Goal: Task Accomplishment & Management: Manage account settings

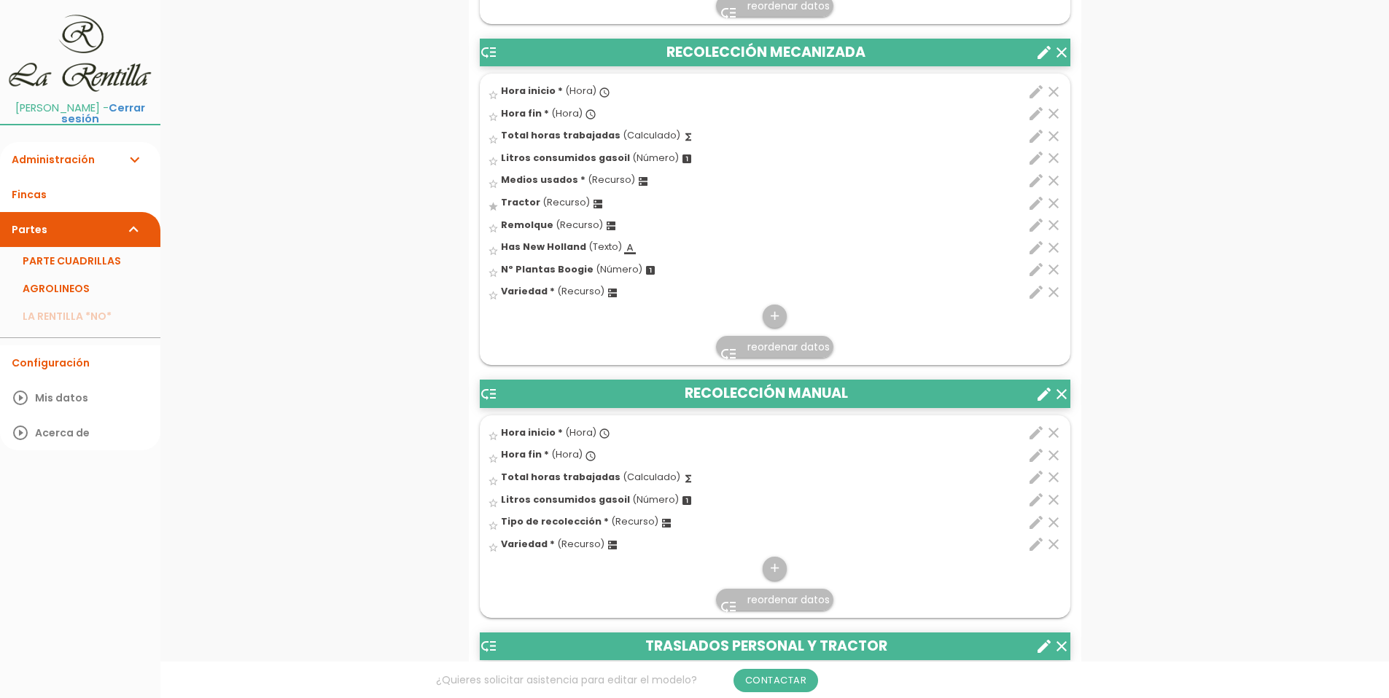
scroll to position [3574, 0]
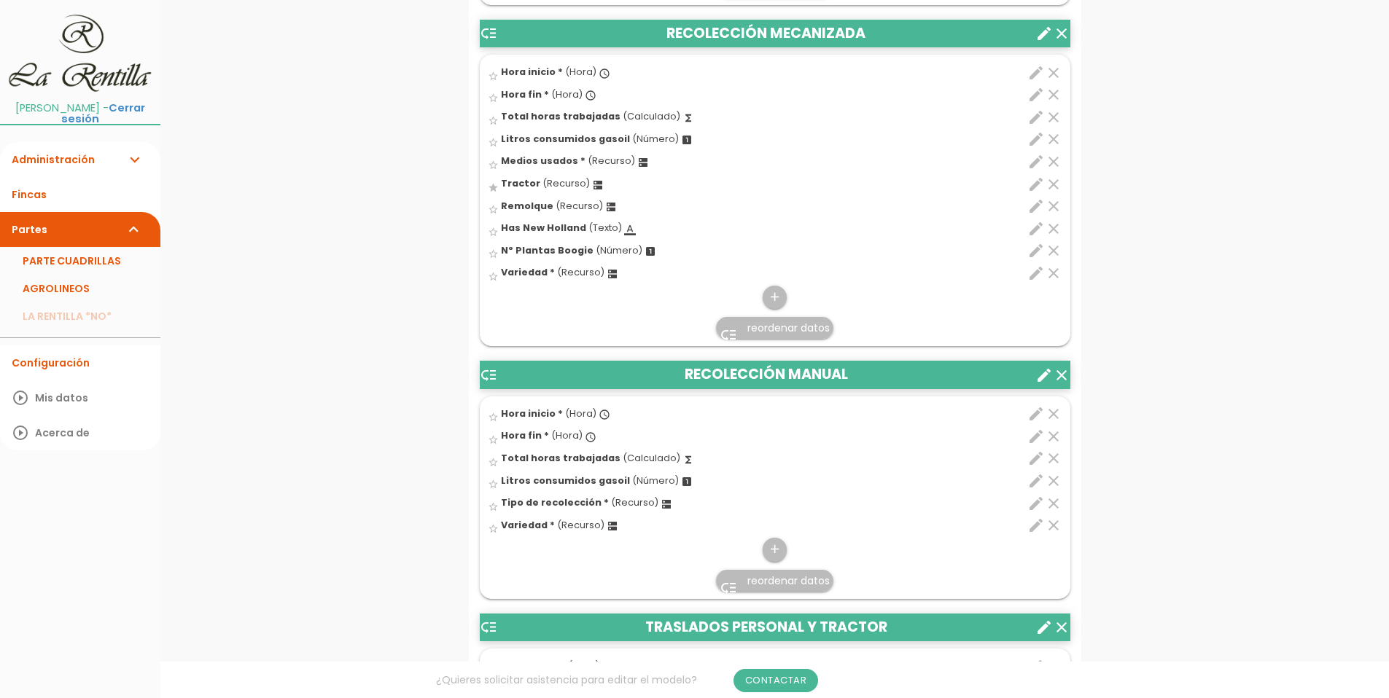
click at [637, 162] on icon "dns" at bounding box center [643, 163] width 12 height 12
click at [0, 0] on input "star_border" at bounding box center [0, 0] width 0 height 0
click at [1033, 163] on icon "edit" at bounding box center [1035, 161] width 17 height 17
select select "4914"
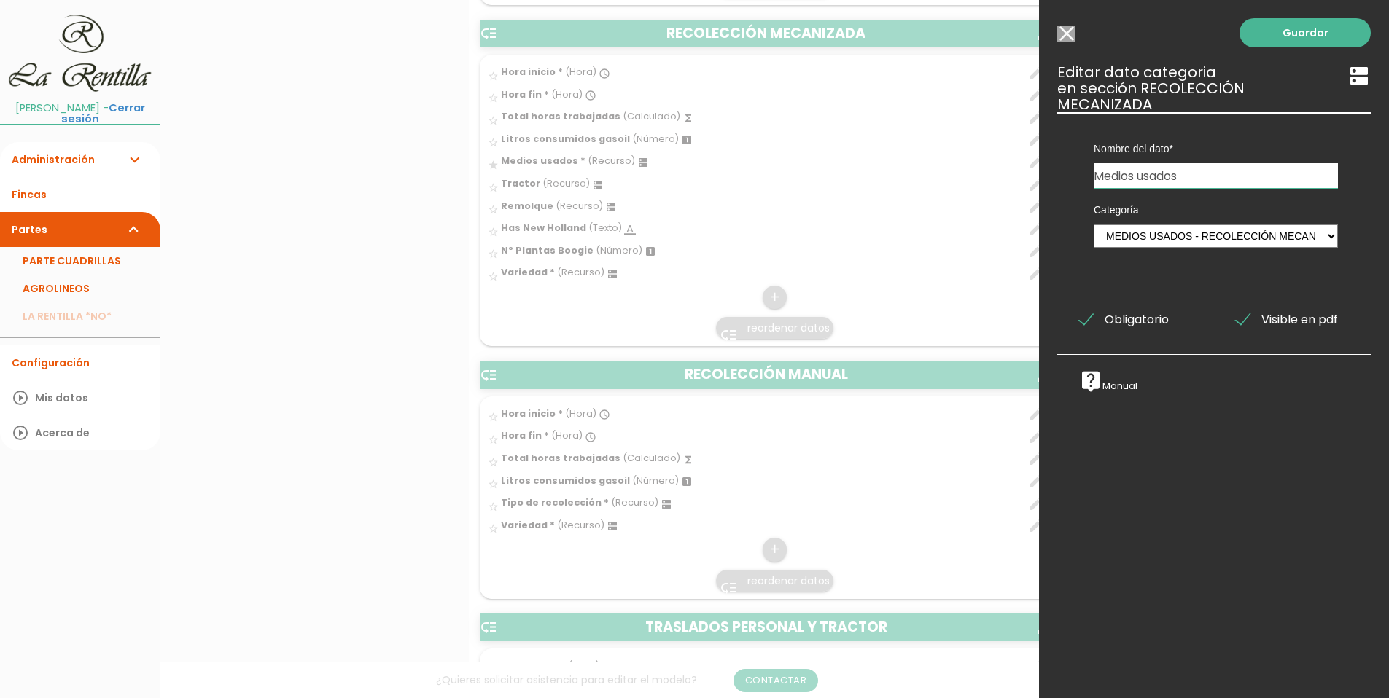
click at [1067, 36] on input "Seleccionar todos los usuarios" at bounding box center [1066, 34] width 18 height 16
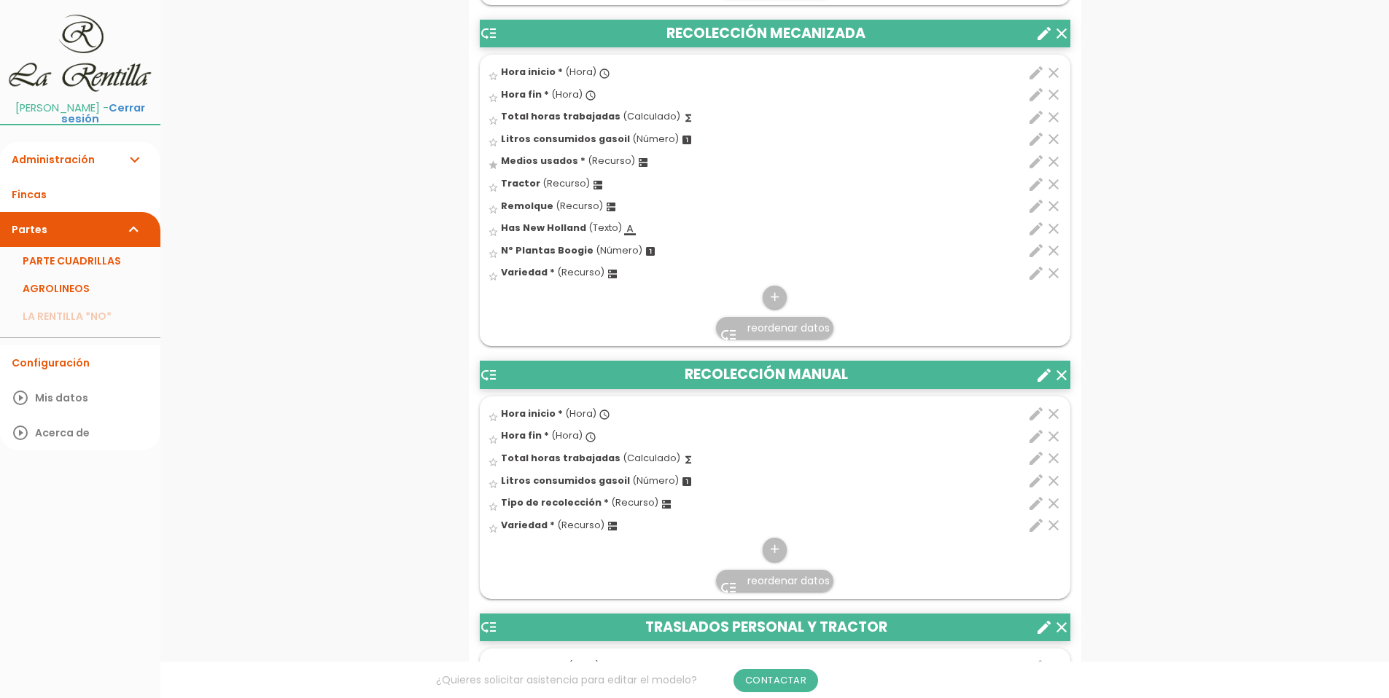
click at [1033, 189] on icon "edit" at bounding box center [1035, 184] width 17 height 17
select select "4901"
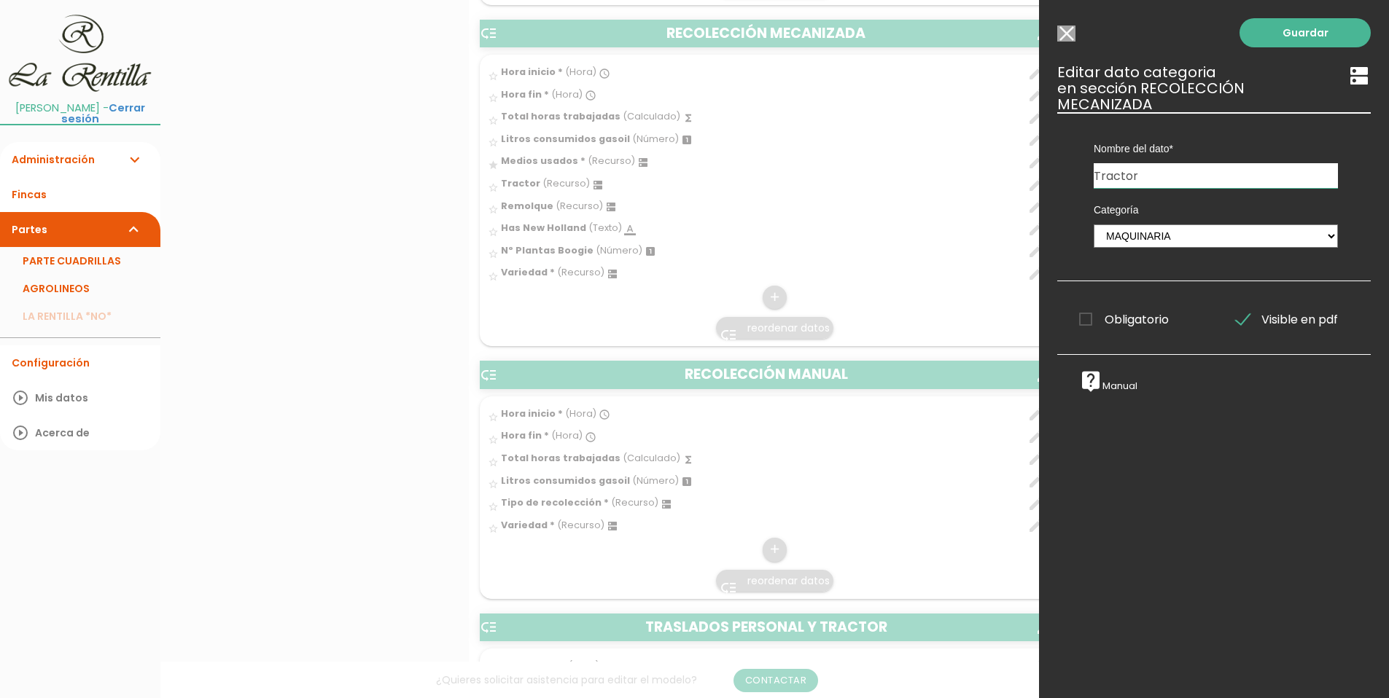
click at [1069, 33] on input "Seleccionar todos los usuarios" at bounding box center [1066, 34] width 18 height 16
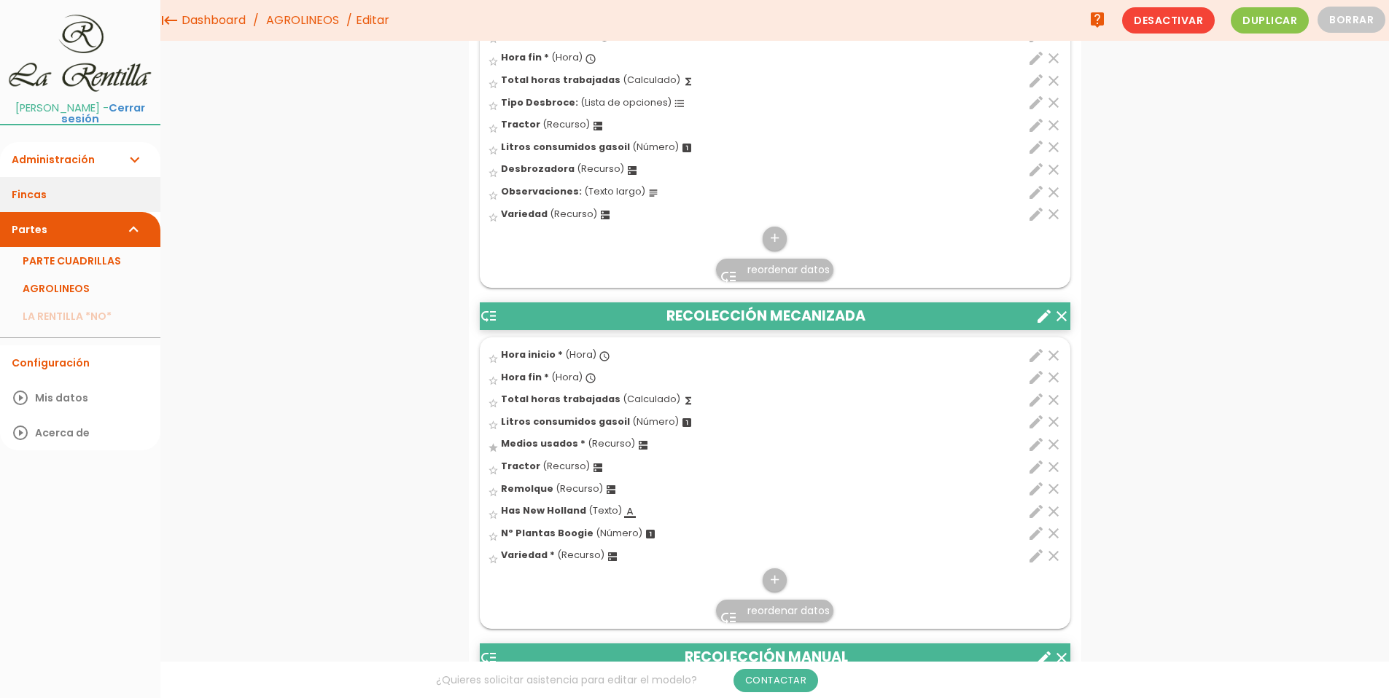
scroll to position [3136, 0]
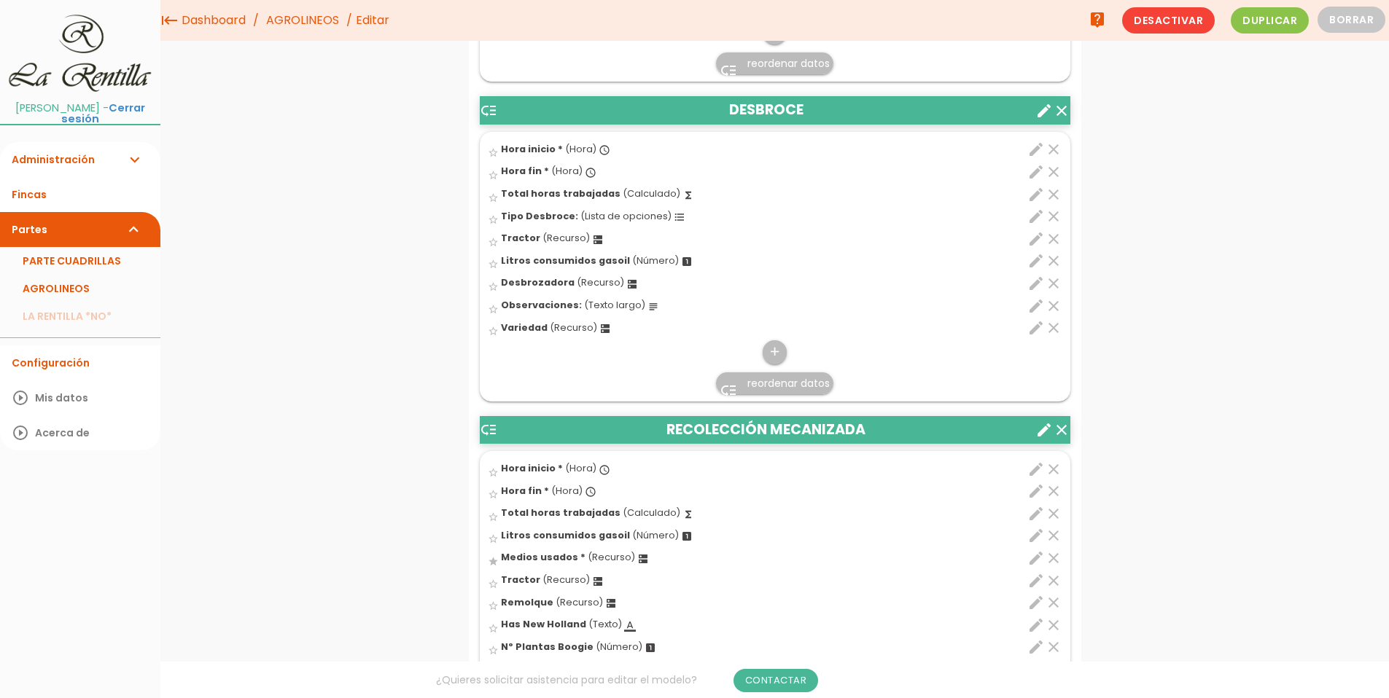
click at [55, 149] on link "Administración expand_more" at bounding box center [80, 159] width 160 height 35
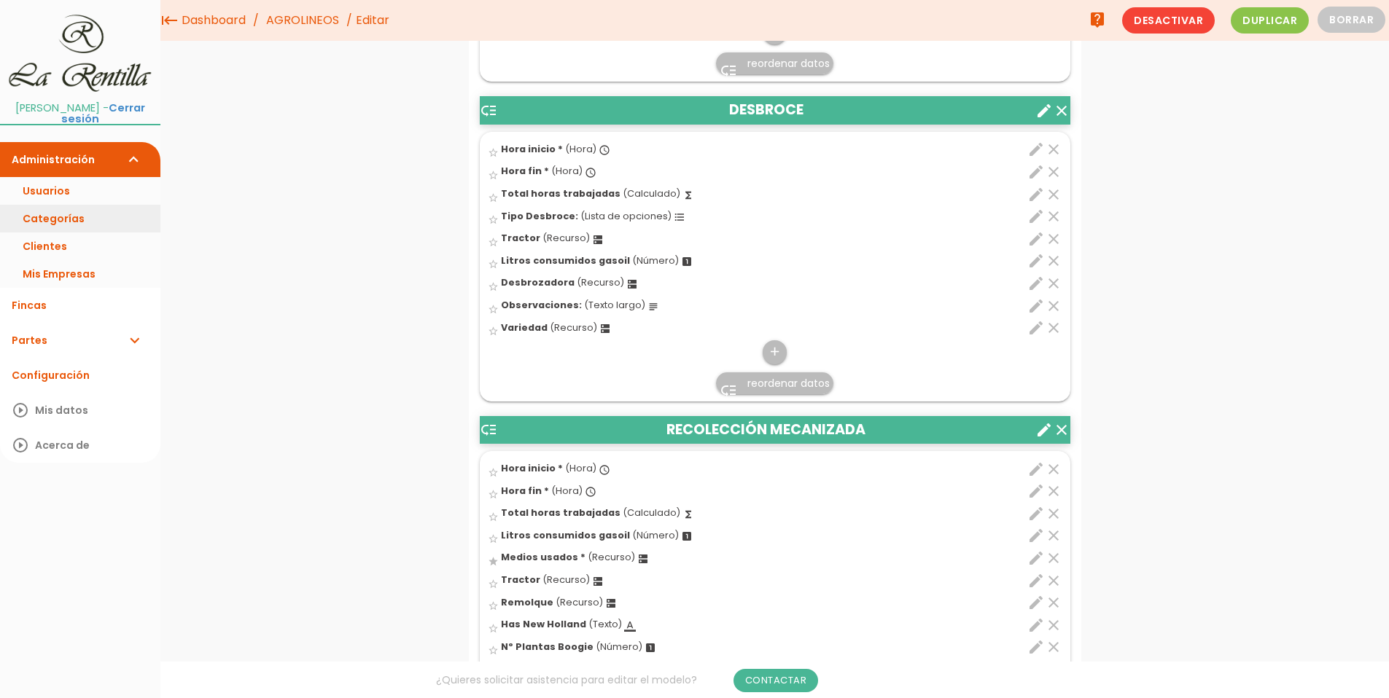
click at [54, 208] on link "Categorías" at bounding box center [80, 219] width 160 height 28
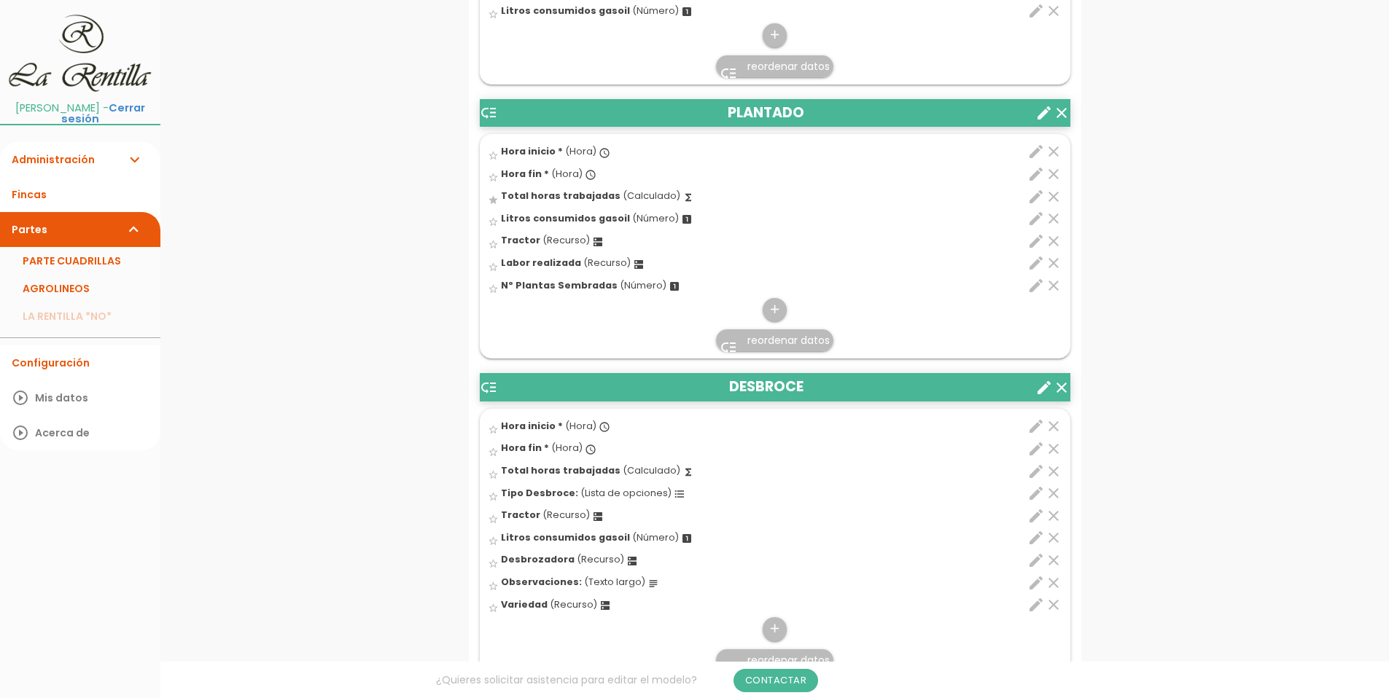
scroll to position [2918, 0]
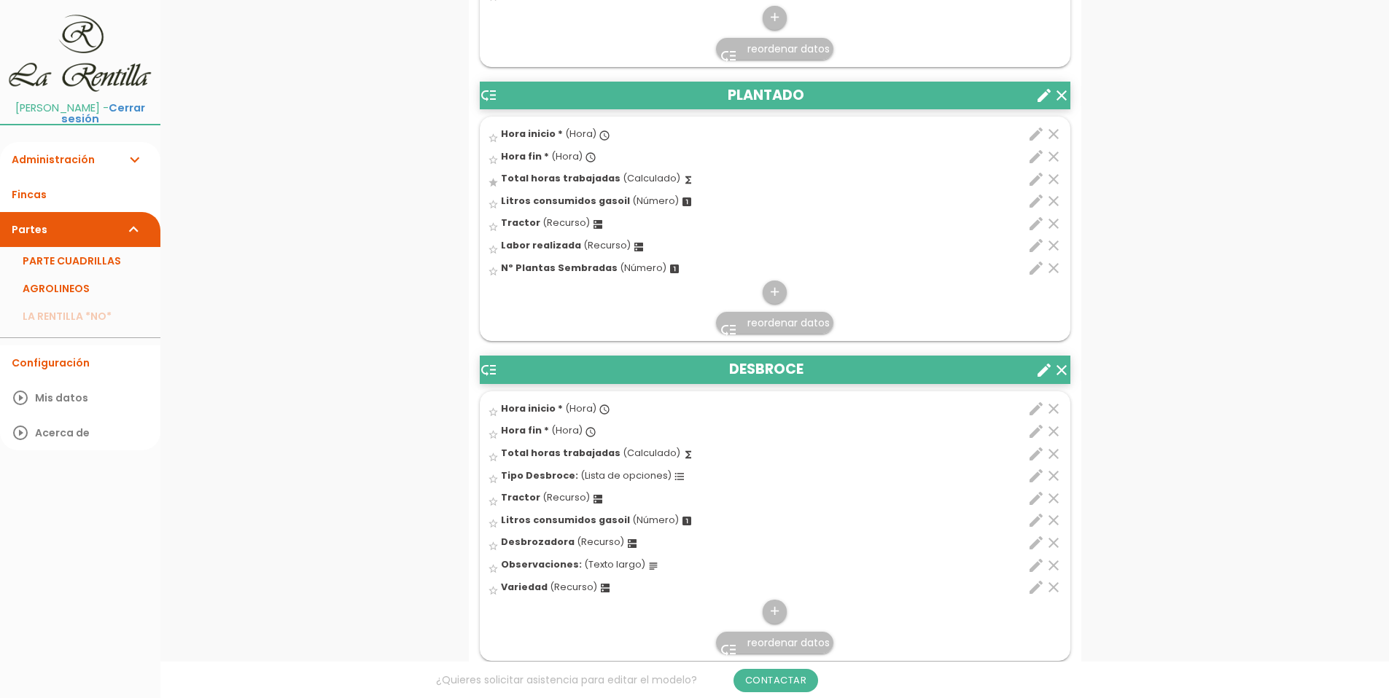
click at [68, 147] on link "Administración expand_more" at bounding box center [80, 159] width 160 height 35
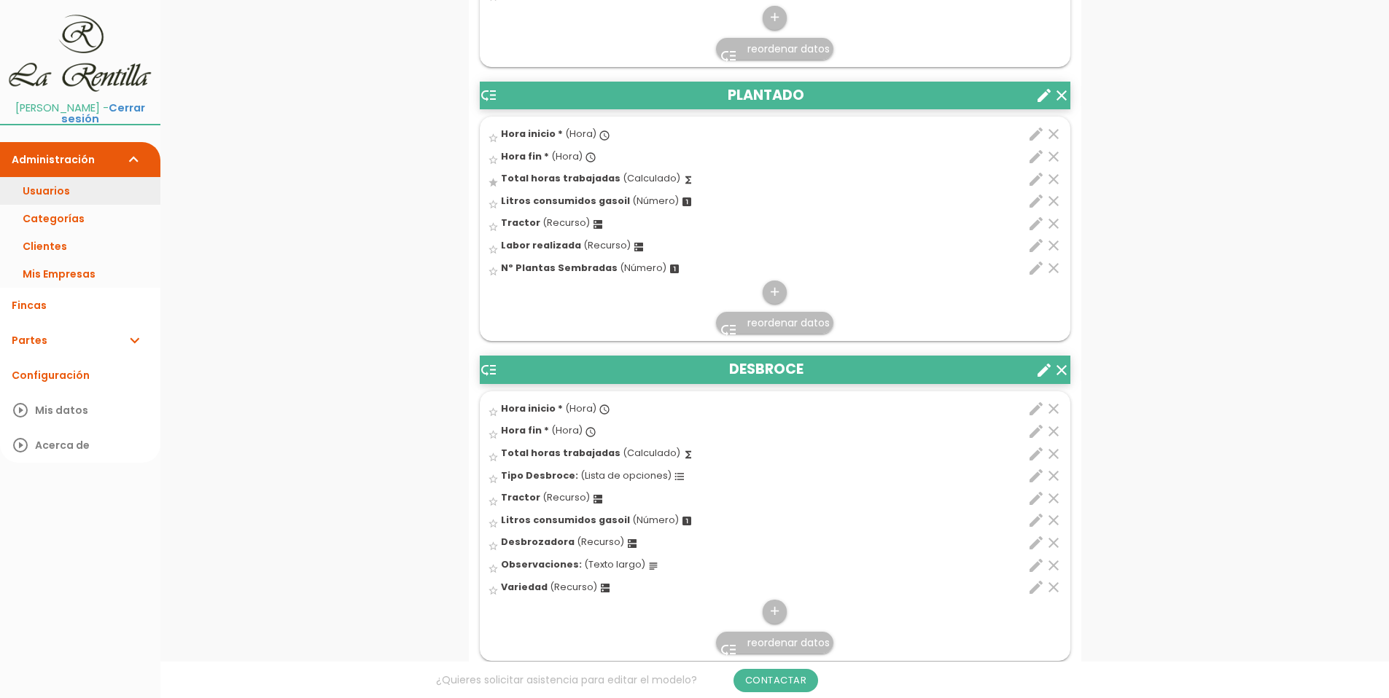
click at [21, 183] on link "Usuarios" at bounding box center [80, 191] width 160 height 28
